Goal: Task Accomplishment & Management: Use online tool/utility

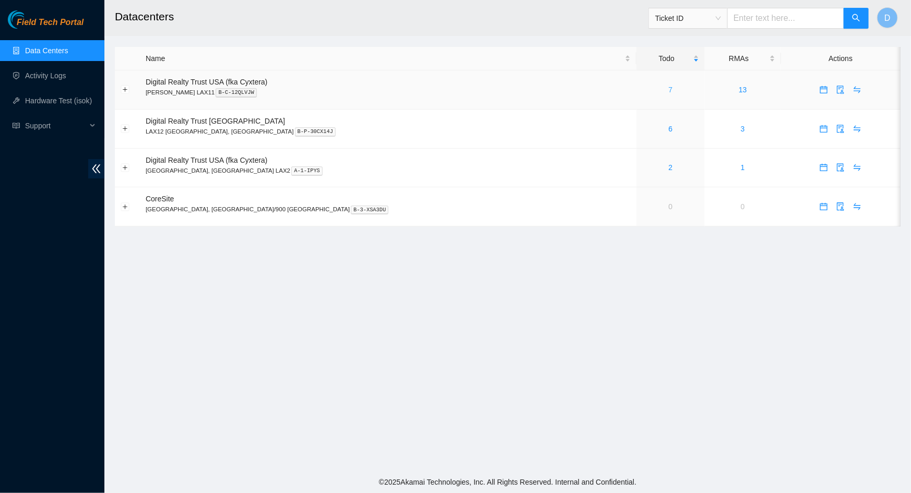
click at [669, 88] on link "7" at bounding box center [671, 90] width 4 height 8
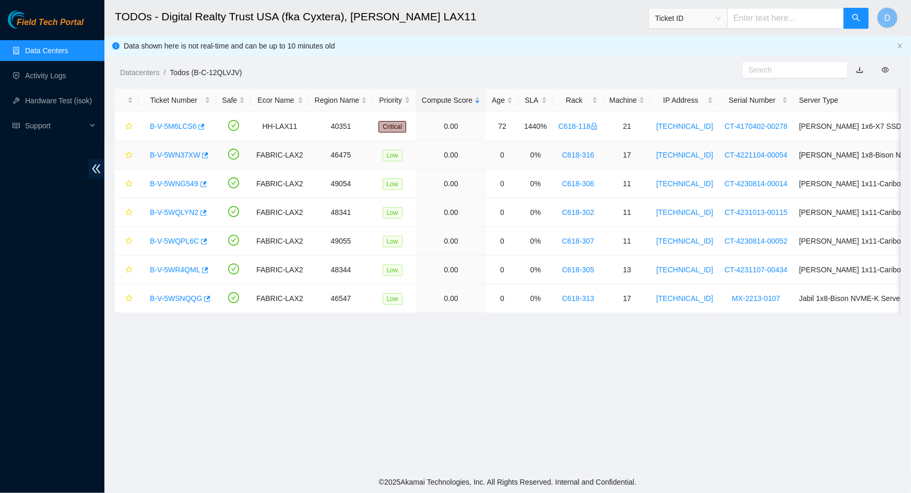
click at [170, 158] on link "B-V-5WN37XW" at bounding box center [175, 155] width 50 height 8
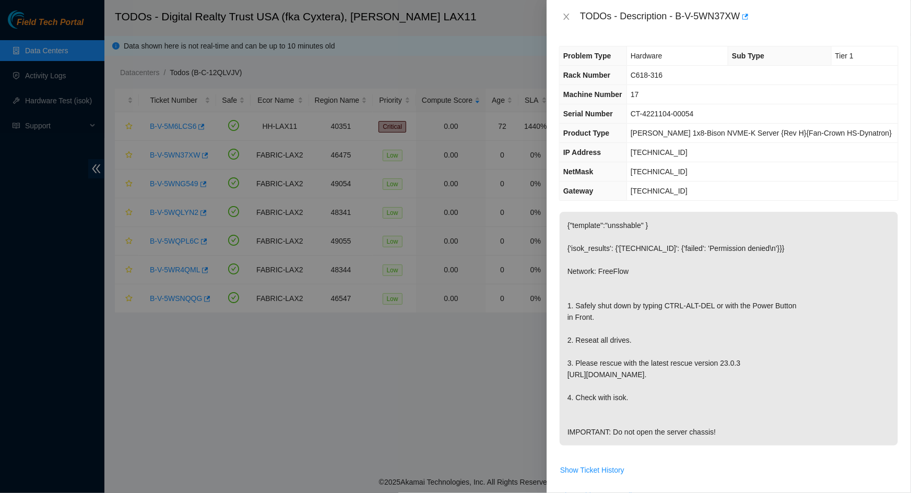
click at [569, 13] on icon "close" at bounding box center [566, 17] width 8 height 8
click at [171, 184] on link "B-V-5WNG549" at bounding box center [174, 184] width 49 height 8
click at [570, 18] on icon "close" at bounding box center [566, 17] width 8 height 8
click at [178, 211] on link "B-V-5WQLYN2" at bounding box center [174, 212] width 49 height 8
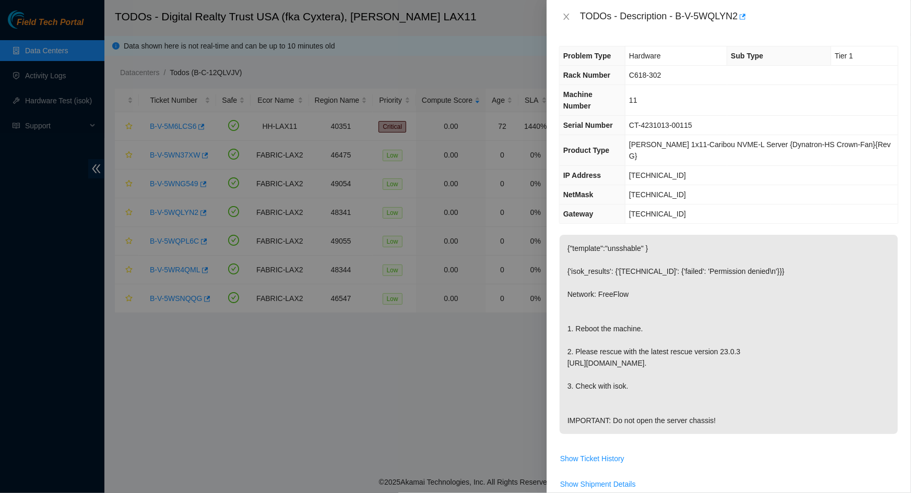
click at [559, 8] on div "TODOs - Description - B-V-5WQLYN2" at bounding box center [729, 16] width 364 height 33
click at [563, 16] on icon "close" at bounding box center [566, 17] width 8 height 8
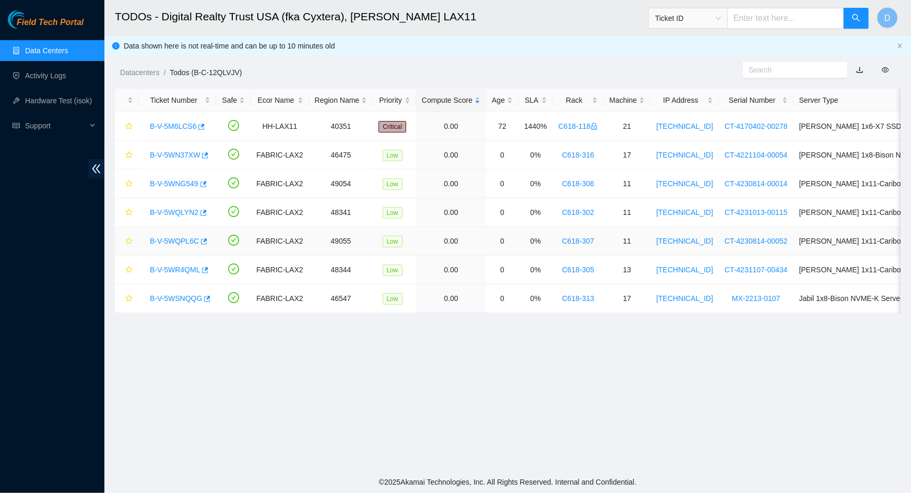
click at [172, 241] on link "B-V-5WQPL6C" at bounding box center [174, 241] width 49 height 8
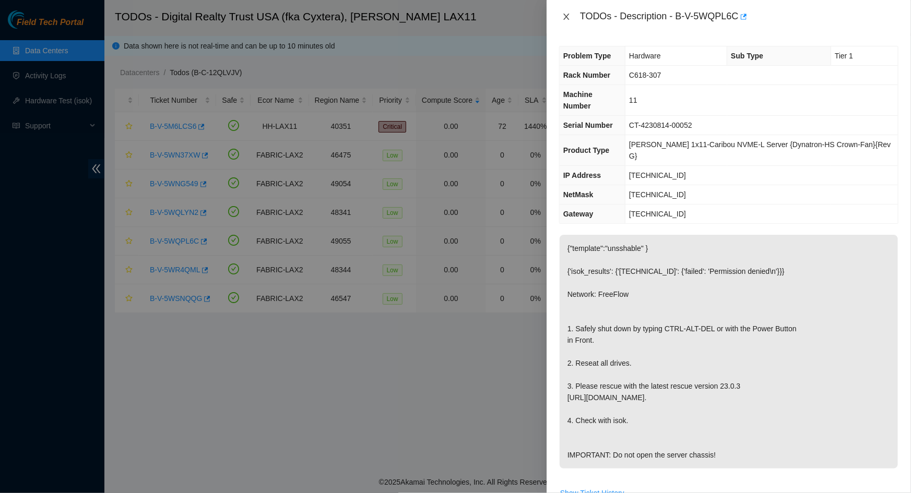
click at [566, 16] on icon "close" at bounding box center [566, 17] width 6 height 6
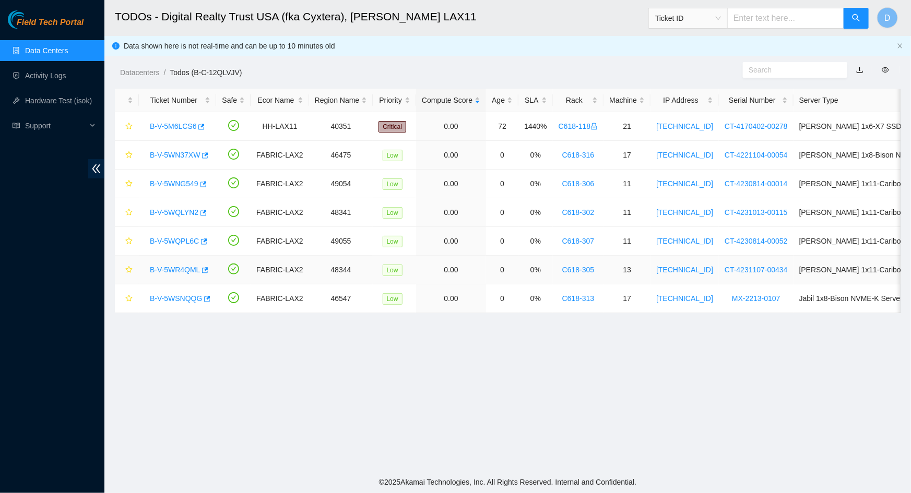
click at [178, 271] on link "B-V-5WR4QML" at bounding box center [175, 270] width 50 height 8
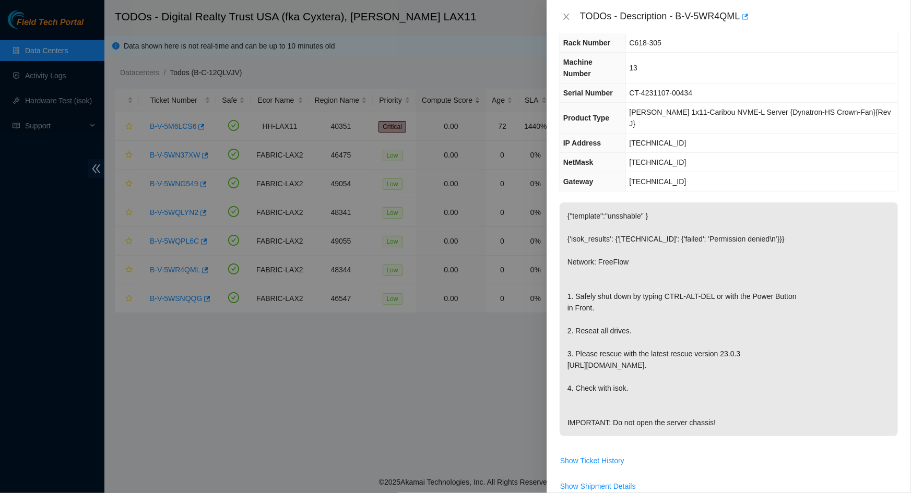
scroll to position [47, 0]
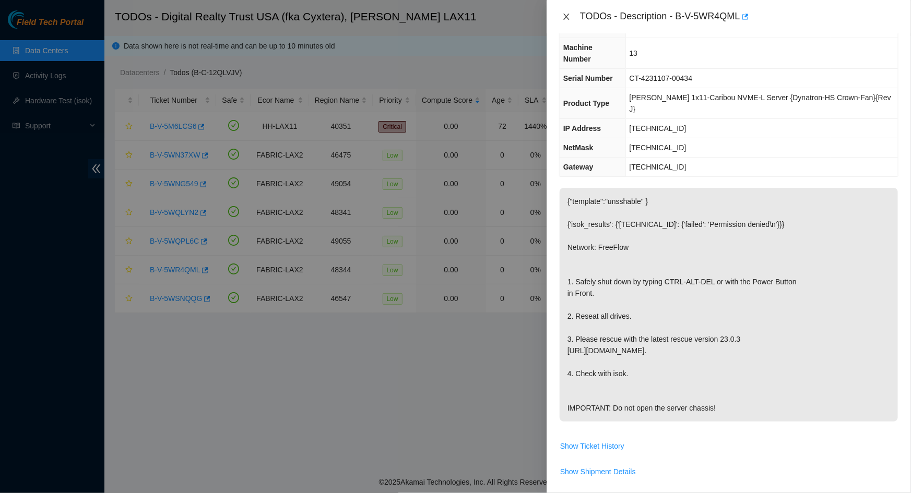
click at [566, 18] on icon "close" at bounding box center [566, 17] width 8 height 8
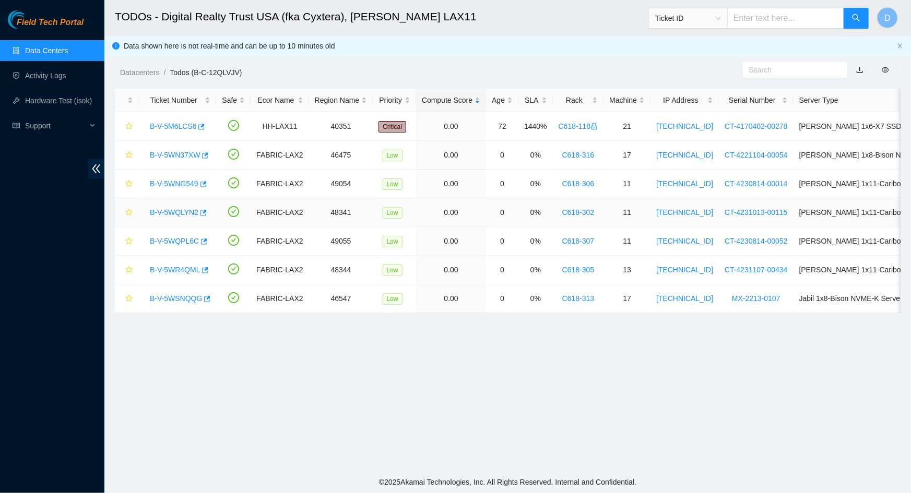
scroll to position [59, 0]
click at [158, 297] on link "B-V-5WSNQQG" at bounding box center [176, 298] width 52 height 8
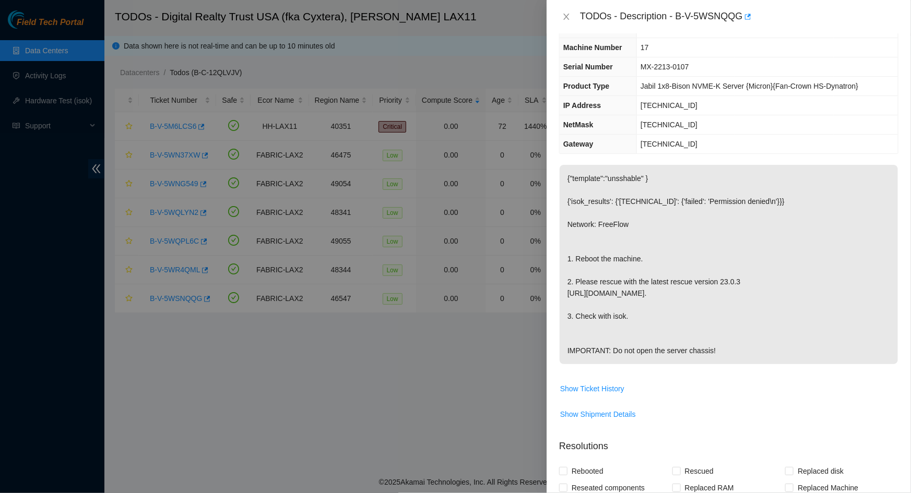
scroll to position [0, 0]
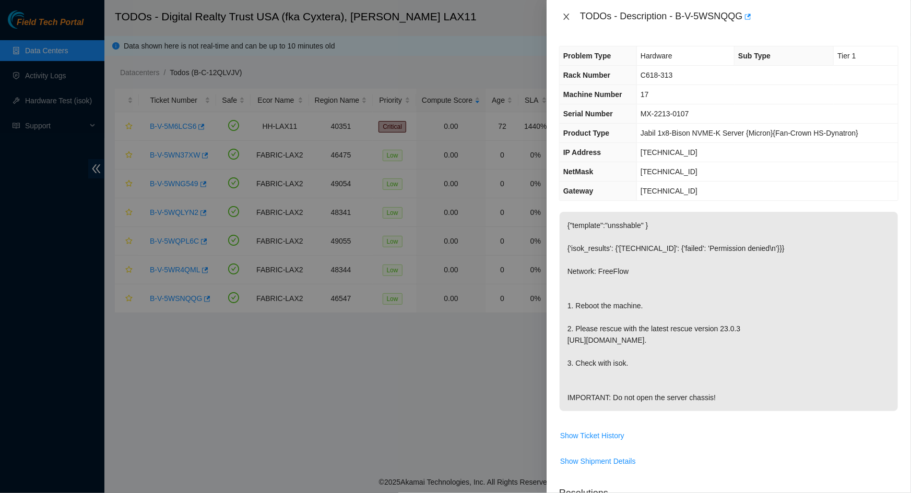
click at [567, 13] on icon "close" at bounding box center [566, 17] width 8 height 8
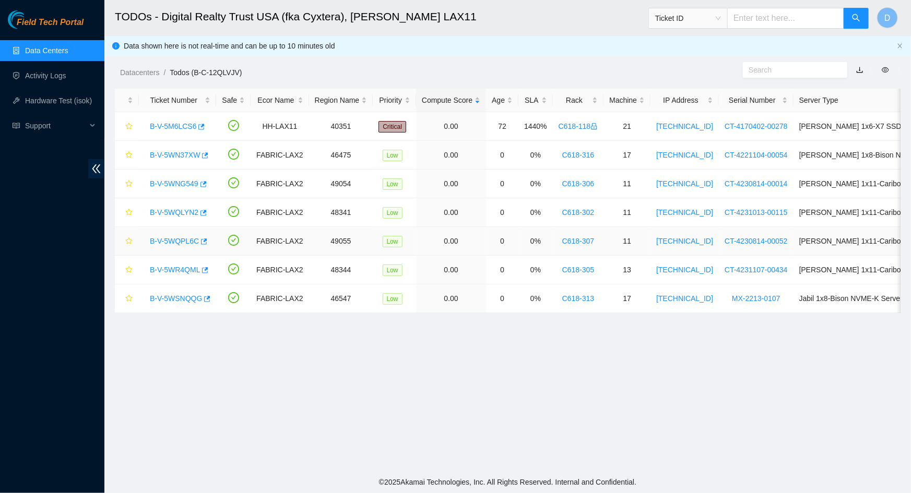
click at [169, 240] on link "B-V-5WQPL6C" at bounding box center [174, 241] width 49 height 8
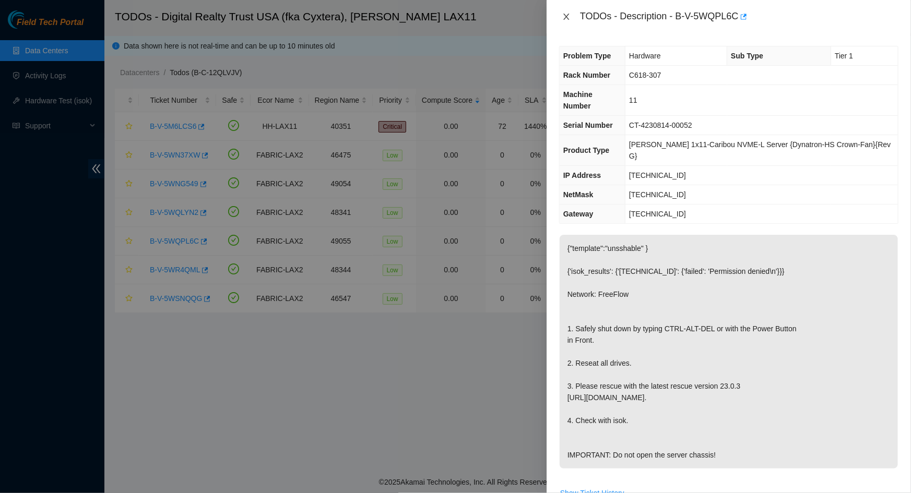
click at [567, 16] on icon "close" at bounding box center [566, 17] width 6 height 6
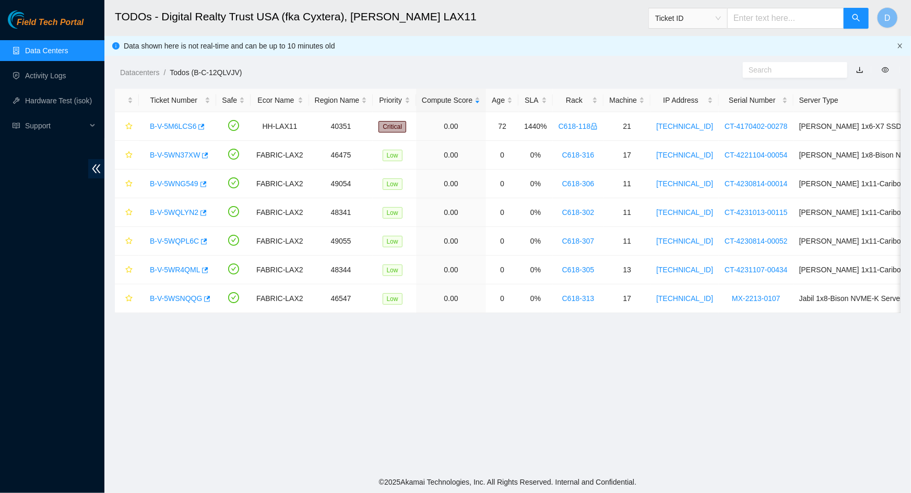
click at [898, 44] on icon "close" at bounding box center [900, 46] width 6 height 6
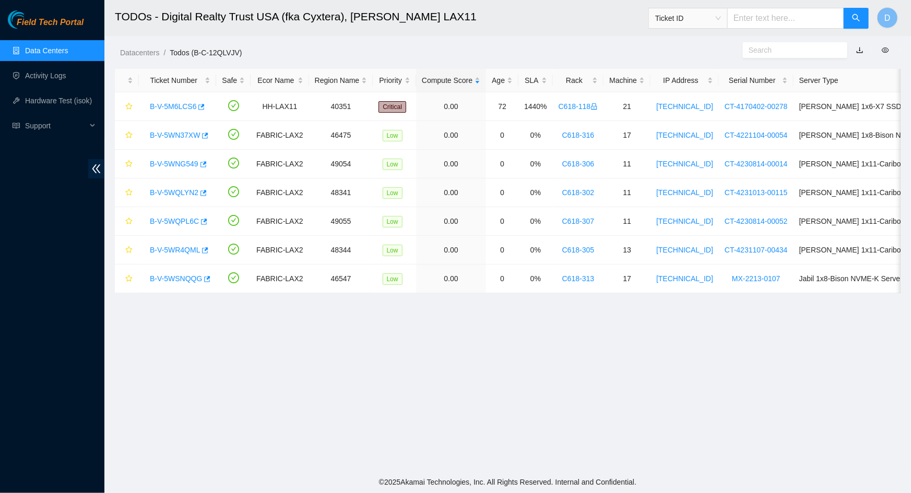
click at [609, 427] on main "TODOs - Digital Realty Trust USA (fka Cyxtera), NASH LAX11 Ticket ID D Datacent…" at bounding box center [507, 235] width 807 height 471
